Goal: Navigation & Orientation: Find specific page/section

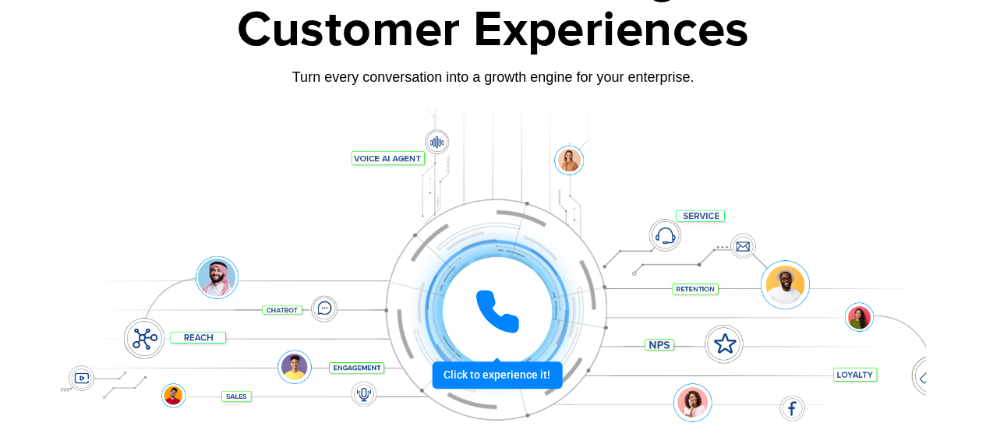
scroll to position [234, 0]
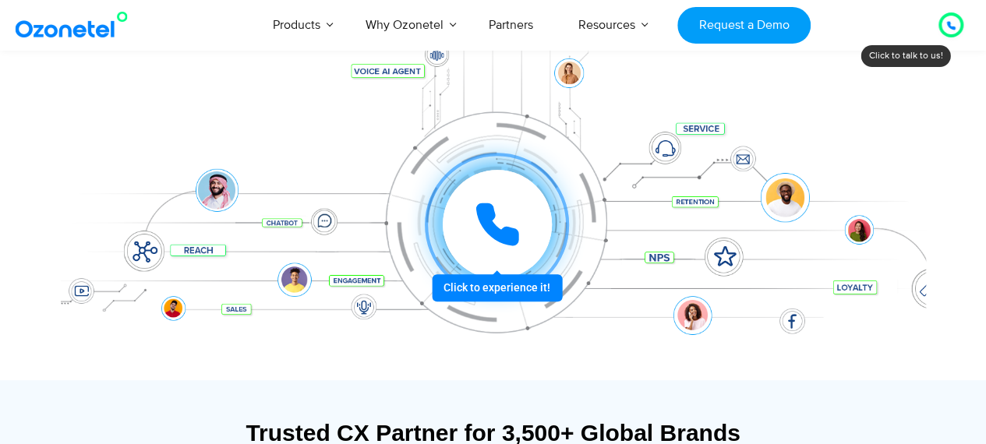
click at [502, 265] on div at bounding box center [497, 224] width 109 height 109
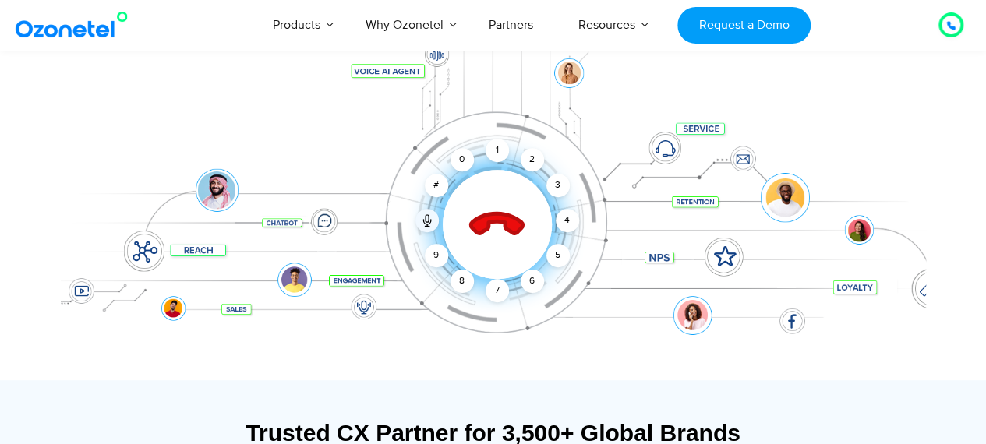
click at [489, 220] on icon at bounding box center [496, 225] width 55 height 55
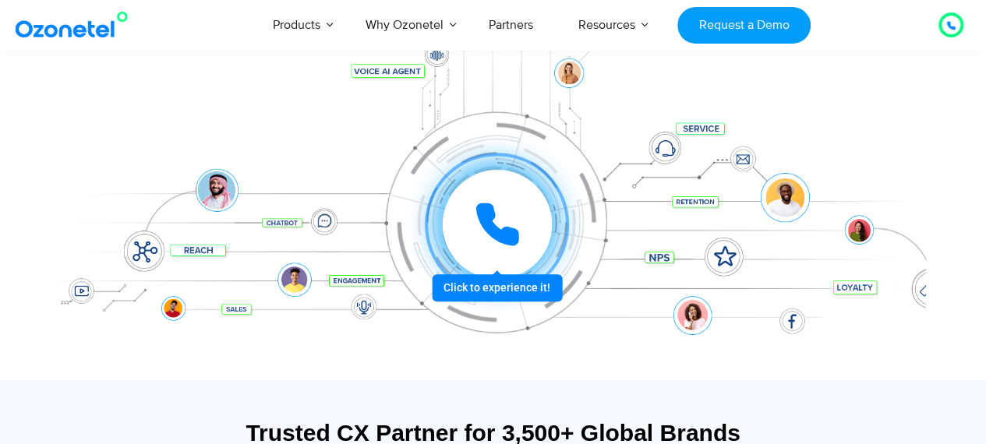
click at [495, 220] on icon at bounding box center [497, 224] width 47 height 47
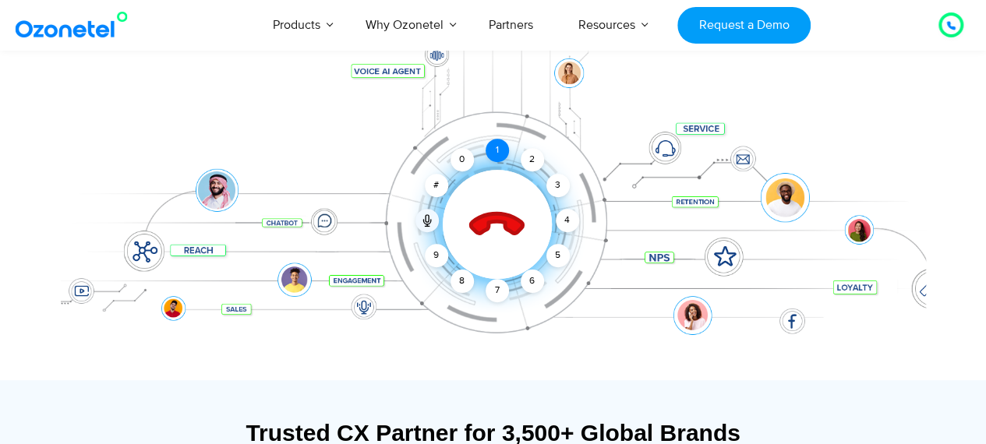
click at [491, 151] on div "1" at bounding box center [496, 150] width 23 height 23
click at [466, 159] on div "0" at bounding box center [461, 159] width 23 height 23
click at [459, 162] on div "0" at bounding box center [461, 159] width 23 height 23
click at [495, 228] on icon at bounding box center [497, 225] width 66 height 66
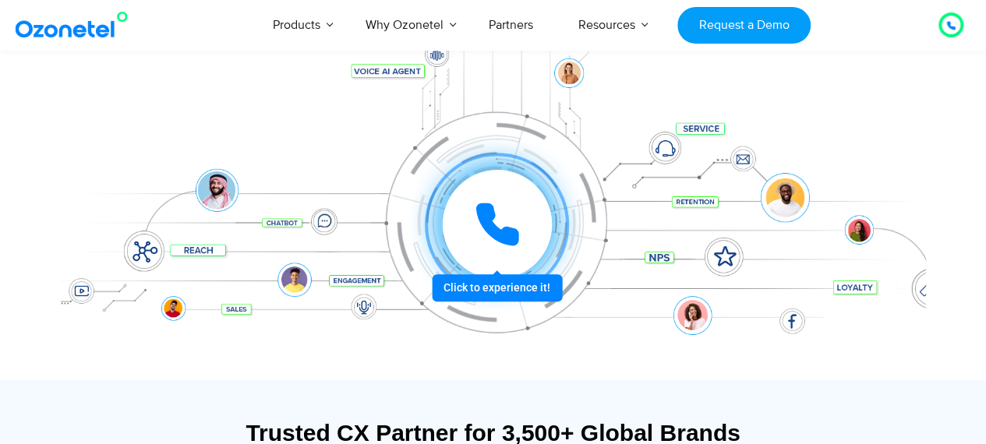
click at [506, 292] on div at bounding box center [496, 224] width 171 height 171
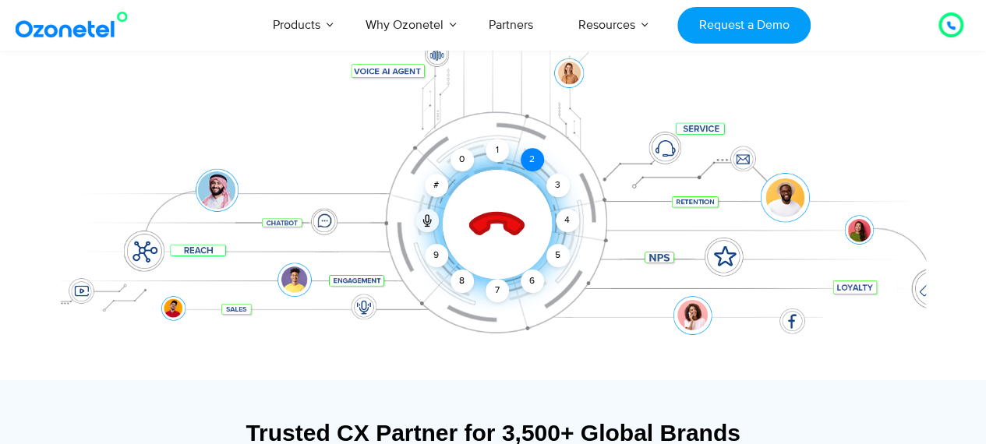
click at [533, 152] on div "2" at bounding box center [531, 159] width 23 height 23
click at [434, 263] on div "9" at bounding box center [436, 255] width 23 height 23
click at [490, 291] on div "7" at bounding box center [496, 290] width 23 height 23
click at [492, 206] on icon at bounding box center [497, 225] width 66 height 66
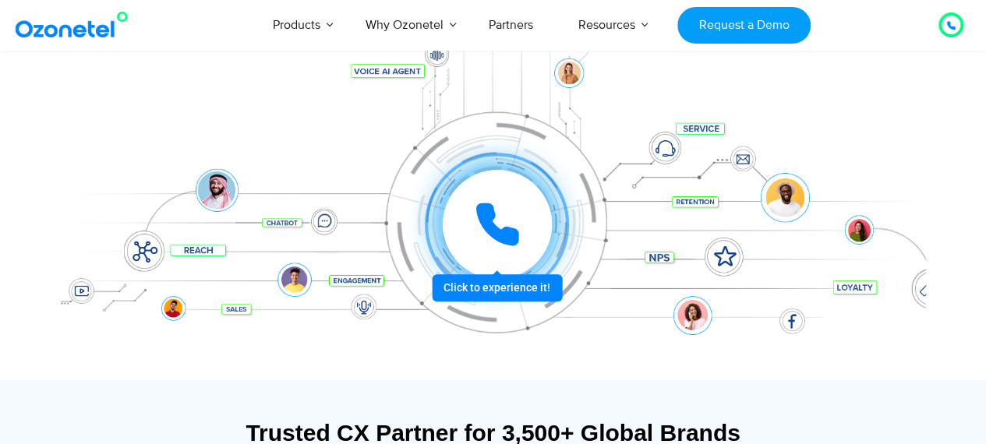
click at [497, 233] on icon at bounding box center [497, 224] width 39 height 39
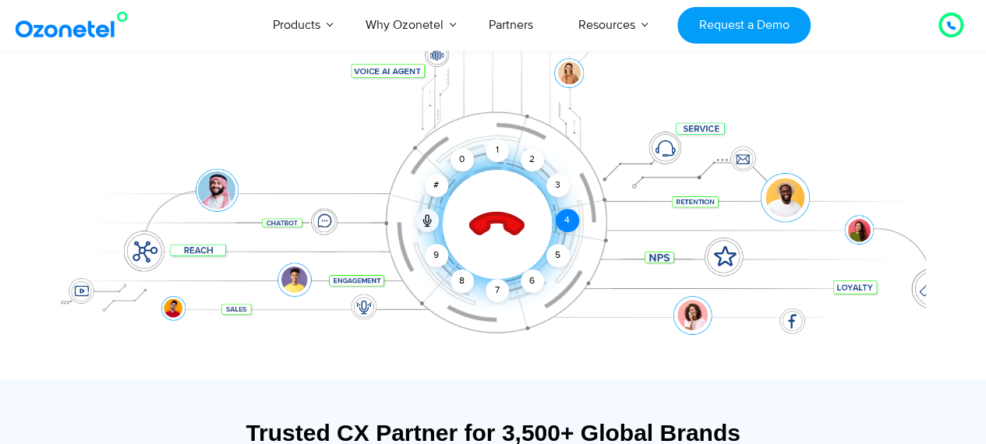
click at [566, 222] on div "4" at bounding box center [566, 220] width 23 height 23
click at [530, 281] on div "6" at bounding box center [531, 281] width 23 height 23
click at [585, 206] on div "Click to end call Call connected 1 2 3 4 5 6 7 8 9 # 0" at bounding box center [497, 193] width 857 height 62
click at [565, 220] on div "4" at bounding box center [566, 220] width 23 height 23
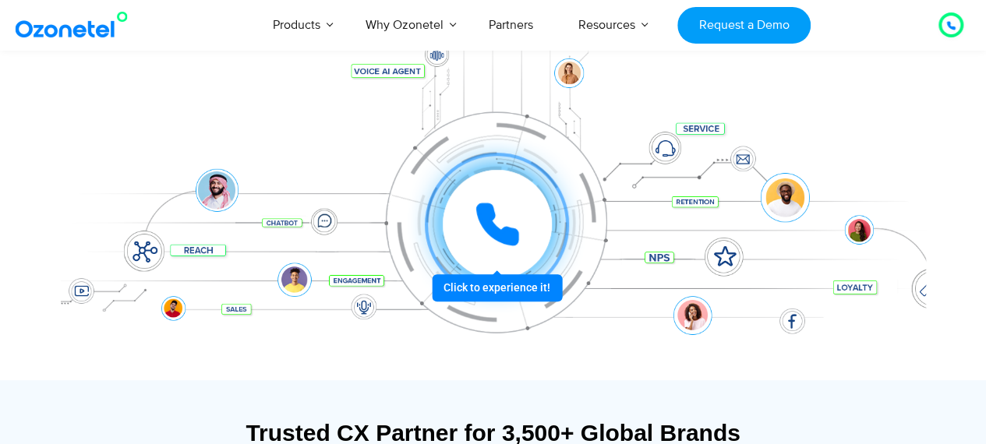
click at [513, 294] on div at bounding box center [497, 224] width 173 height 173
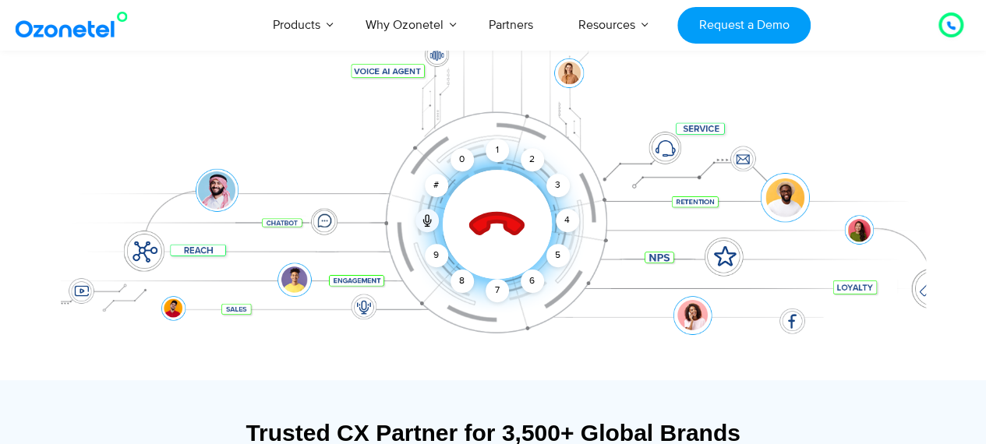
click at [950, 24] on icon at bounding box center [950, 25] width 9 height 9
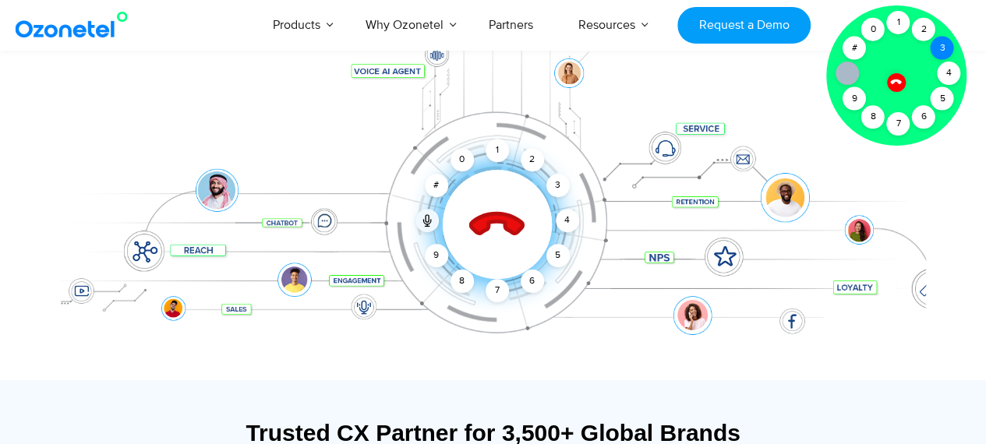
click at [933, 41] on div "3" at bounding box center [941, 48] width 23 height 23
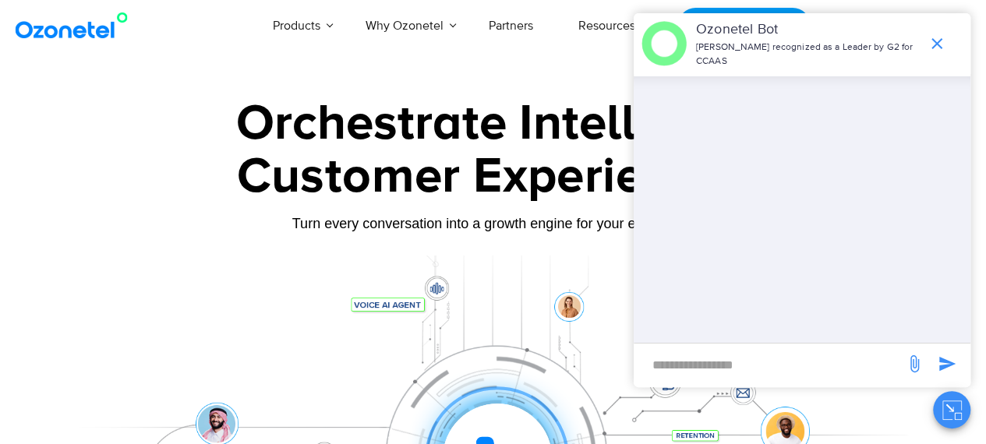
click at [224, 174] on div "Customer Experiences" at bounding box center [493, 176] width 865 height 75
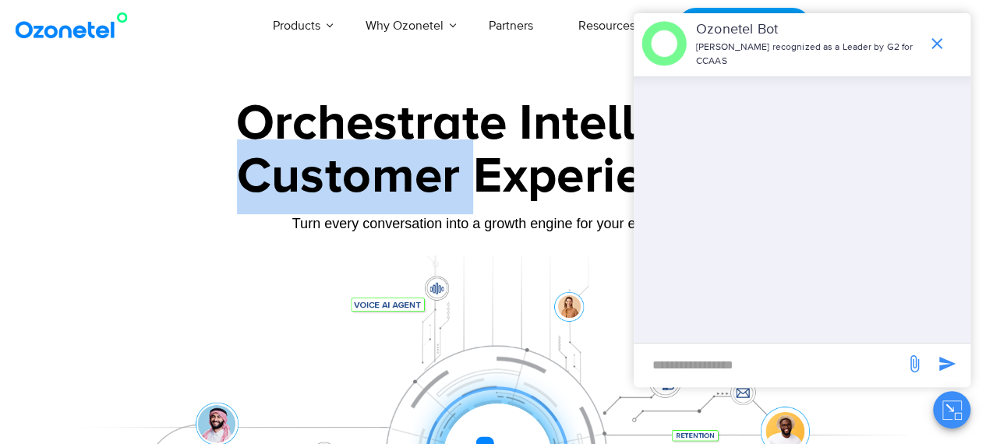
click at [224, 174] on div "Customer Experiences" at bounding box center [493, 176] width 865 height 75
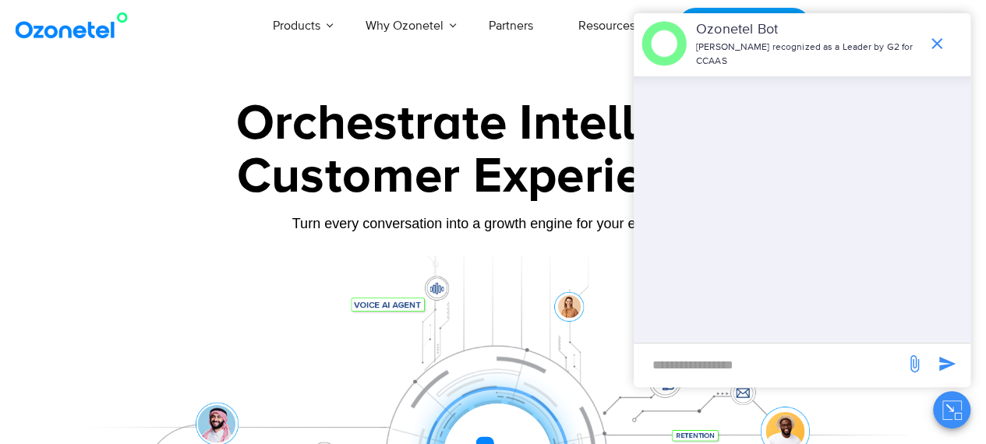
click at [192, 230] on div "Turn every conversation into a growth engine for your enterprise." at bounding box center [493, 223] width 865 height 17
click at [936, 38] on icon "end chat or minimize" at bounding box center [936, 43] width 11 height 11
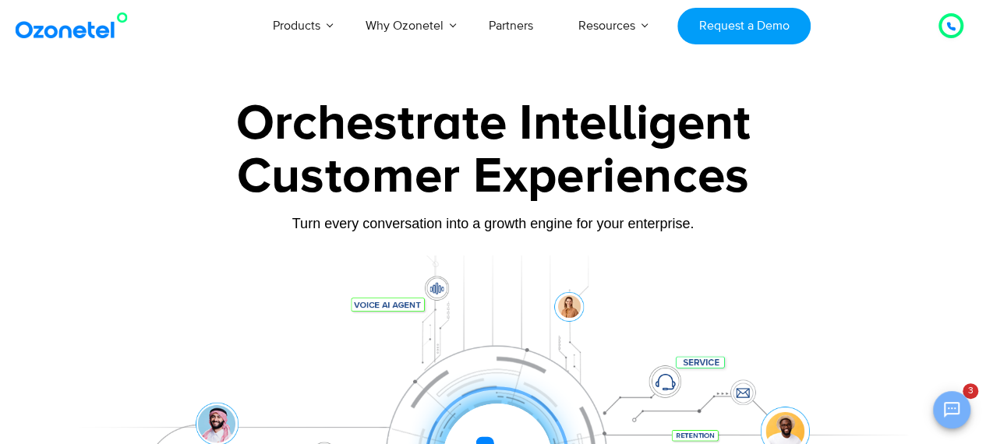
click at [956, 404] on icon "Open chat" at bounding box center [951, 409] width 19 height 19
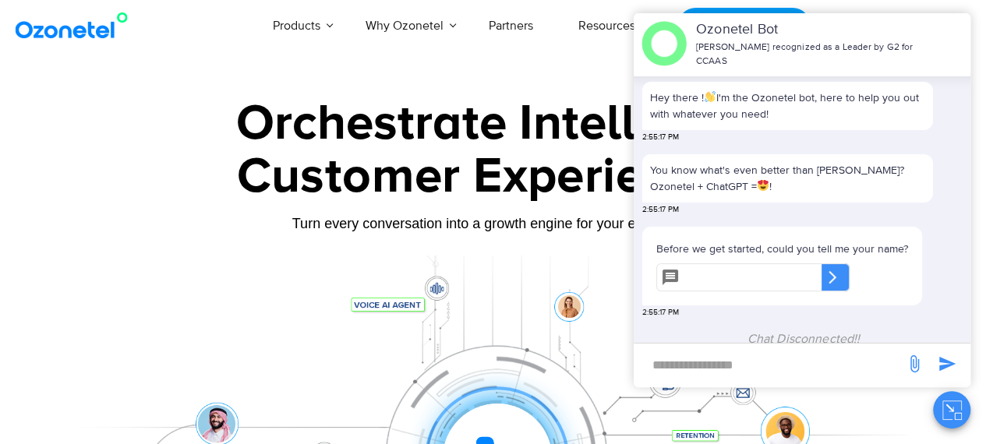
click at [946, 418] on icon "Close chat" at bounding box center [951, 409] width 19 height 19
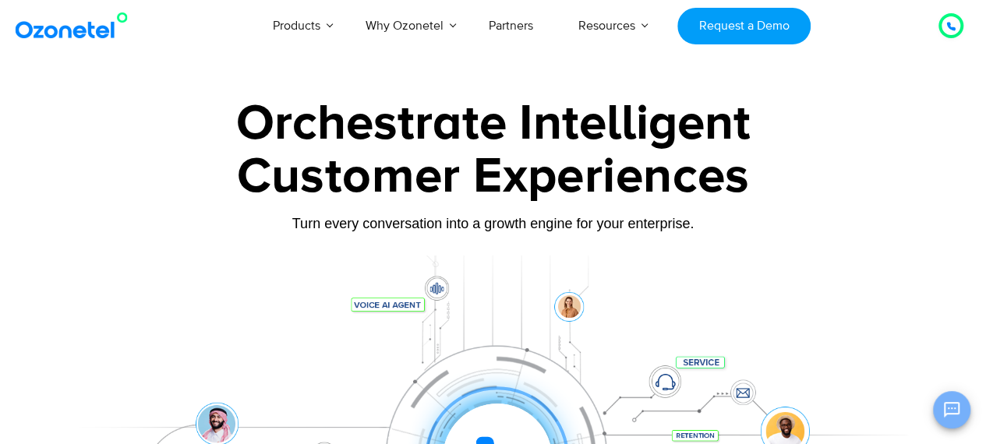
click at [946, 418] on icon "Open chat" at bounding box center [951, 409] width 19 height 19
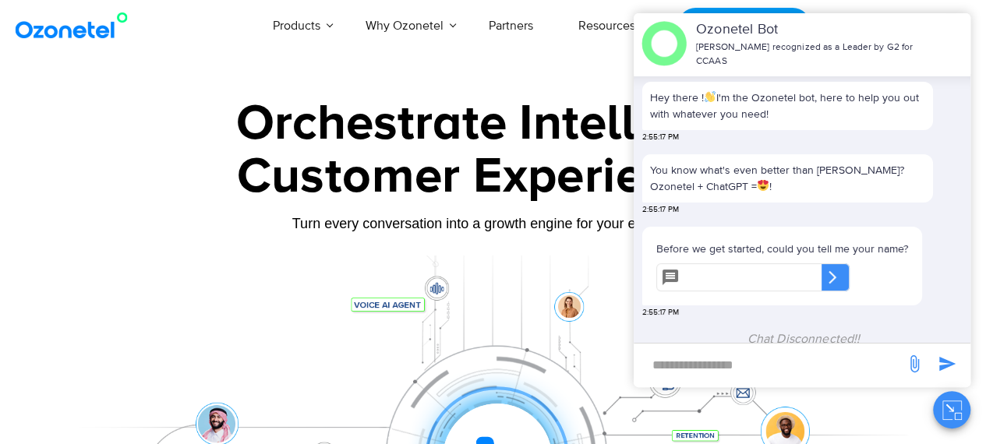
click at [301, 282] on div at bounding box center [493, 435] width 865 height 358
click at [946, 413] on icon "Close chat" at bounding box center [951, 409] width 19 height 19
